Goal: Task Accomplishment & Management: Use online tool/utility

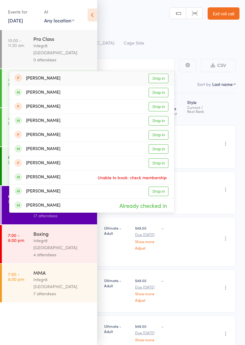
click at [48, 297] on ul "10:00 - 11:30 am Pro Class Integr8 Cheltenham 0 attendees 4:30 - 5:15 pm Junior…" at bounding box center [48, 187] width 97 height 315
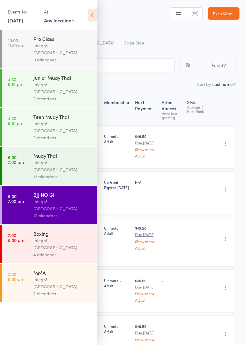
click at [31, 225] on link "7:00 - 8:00 pm Boxing Integr8 [GEOGRAPHIC_DATA] 4 attendees" at bounding box center [49, 244] width 95 height 38
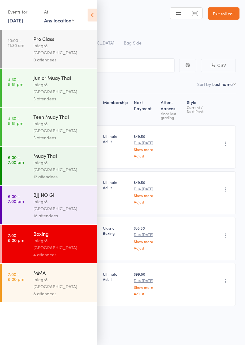
click at [92, 18] on icon at bounding box center [93, 15] width 10 height 13
click at [96, 18] on icon at bounding box center [93, 15] width 10 height 13
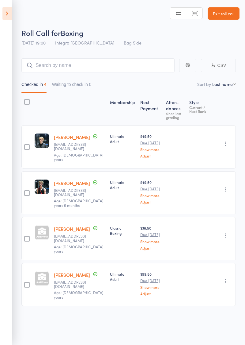
click at [12, 18] on icon at bounding box center [7, 13] width 10 height 13
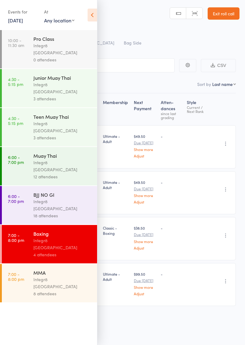
click at [94, 18] on icon at bounding box center [93, 15] width 10 height 13
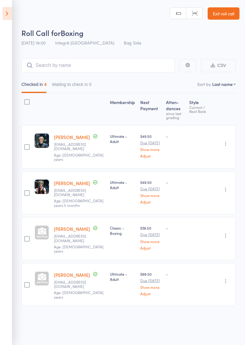
click at [10, 18] on icon at bounding box center [7, 13] width 10 height 13
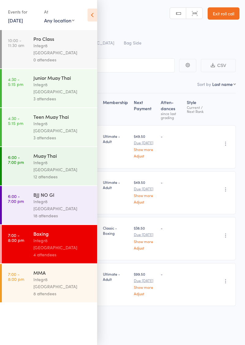
click at [67, 251] on div "4 attendees" at bounding box center [62, 254] width 59 height 7
click at [95, 15] on icon at bounding box center [93, 15] width 10 height 13
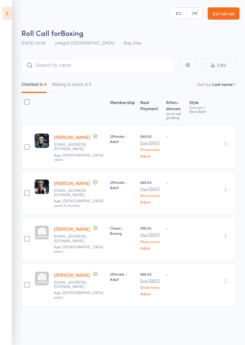
click at [10, 17] on icon at bounding box center [7, 13] width 10 height 13
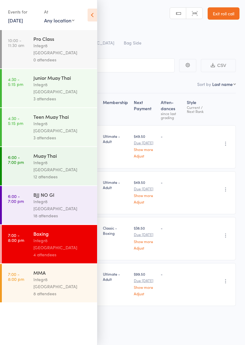
click at [71, 276] on div "Integr8 [GEOGRAPHIC_DATA]" at bounding box center [62, 283] width 59 height 14
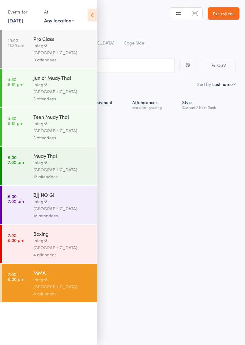
click at [90, 16] on icon at bounding box center [93, 15] width 10 height 13
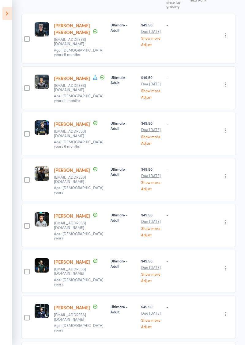
scroll to position [113, 0]
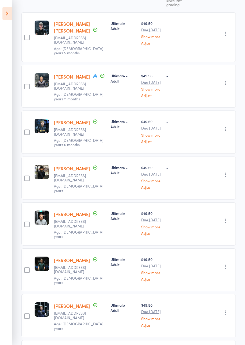
click at [225, 172] on icon "button" at bounding box center [226, 175] width 6 height 6
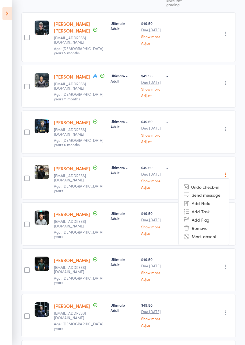
click at [199, 224] on li "Remove" at bounding box center [204, 228] width 51 height 8
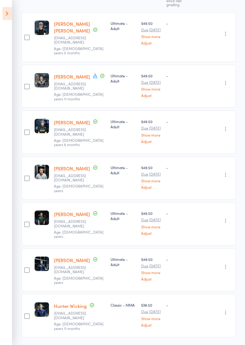
scroll to position [71, 0]
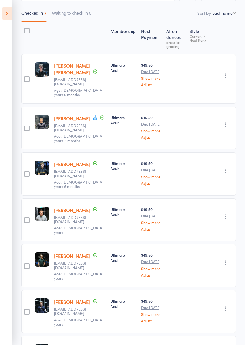
click at [7, 18] on icon at bounding box center [7, 13] width 10 height 13
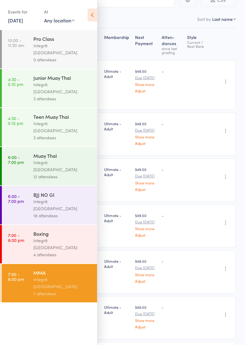
click at [68, 251] on div "4 attendees" at bounding box center [62, 254] width 59 height 7
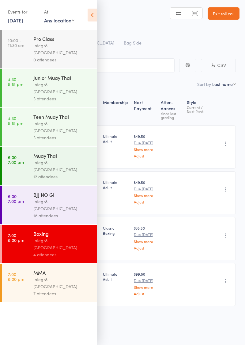
click at [96, 19] on icon at bounding box center [93, 15] width 10 height 13
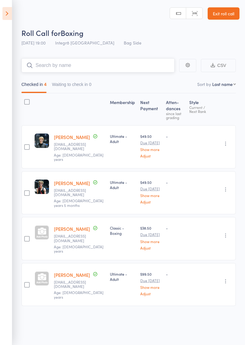
click at [102, 68] on input "search" at bounding box center [97, 65] width 153 height 14
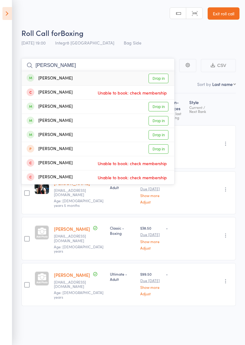
type input "[PERSON_NAME]"
click at [158, 122] on link "Drop in" at bounding box center [159, 121] width 20 height 10
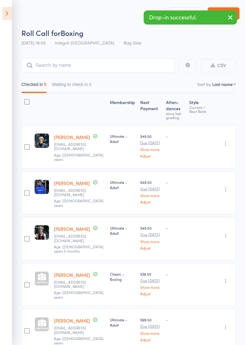
click at [79, 107] on div at bounding box center [80, 109] width 56 height 26
click at [99, 64] on input "search" at bounding box center [97, 65] width 153 height 14
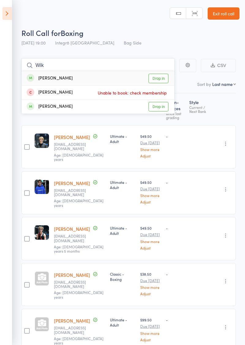
type input "Wik"
click at [160, 79] on link "Drop in" at bounding box center [159, 79] width 20 height 10
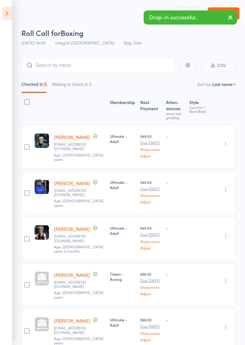
click at [155, 37] on div "Roll Call for Boxing" at bounding box center [130, 33] width 218 height 10
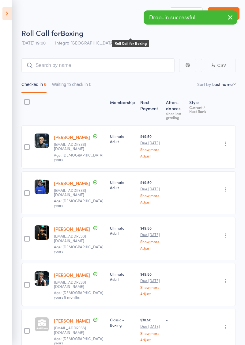
click at [8, 19] on icon at bounding box center [7, 13] width 10 height 13
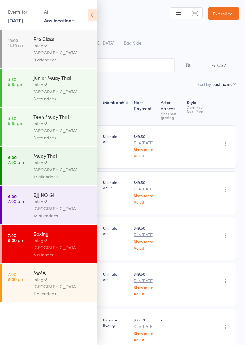
click at [26, 264] on link "7:00 - 8:00 pm MMA Integr8 Cheltenham 7 attendees" at bounding box center [49, 283] width 95 height 38
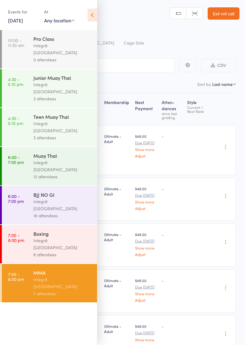
click at [92, 17] on icon at bounding box center [93, 15] width 10 height 13
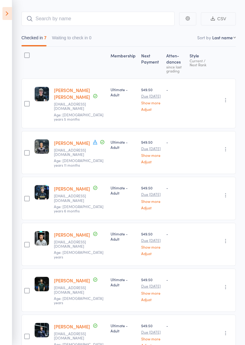
scroll to position [47, 0]
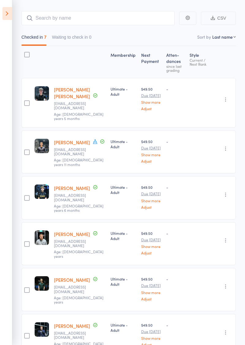
click at [228, 237] on button "button" at bounding box center [225, 240] width 7 height 7
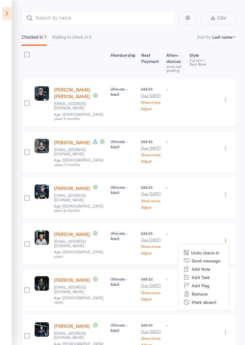
click at [214, 289] on li "Remove" at bounding box center [204, 293] width 51 height 8
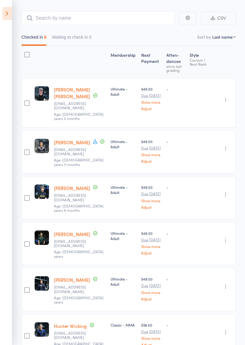
scroll to position [30, 0]
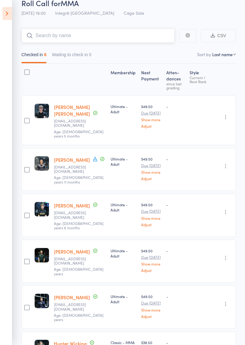
click at [156, 41] on input "search" at bounding box center [97, 36] width 153 height 14
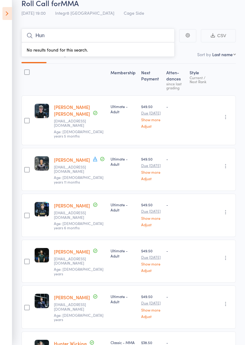
type input "Hun"
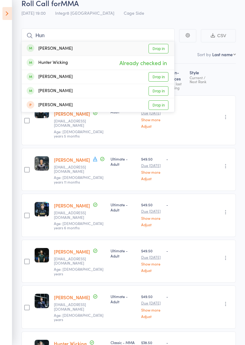
click at [164, 91] on link "Drop in" at bounding box center [159, 91] width 20 height 10
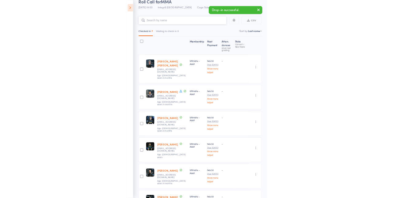
scroll to position [11, 0]
